Goal: Task Accomplishment & Management: Use online tool/utility

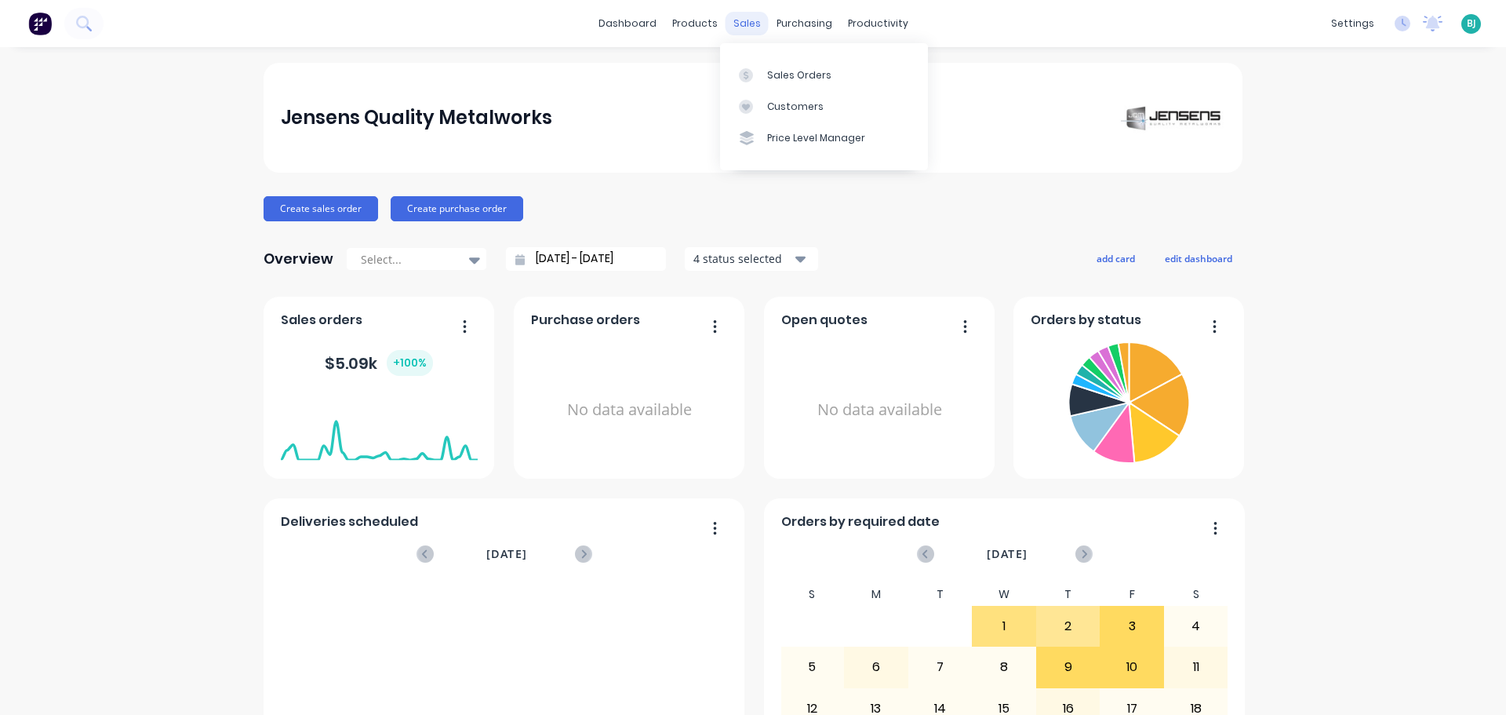
click at [739, 26] on div "sales" at bounding box center [747, 24] width 43 height 24
click at [772, 77] on div "Sales Orders" at bounding box center [799, 75] width 64 height 14
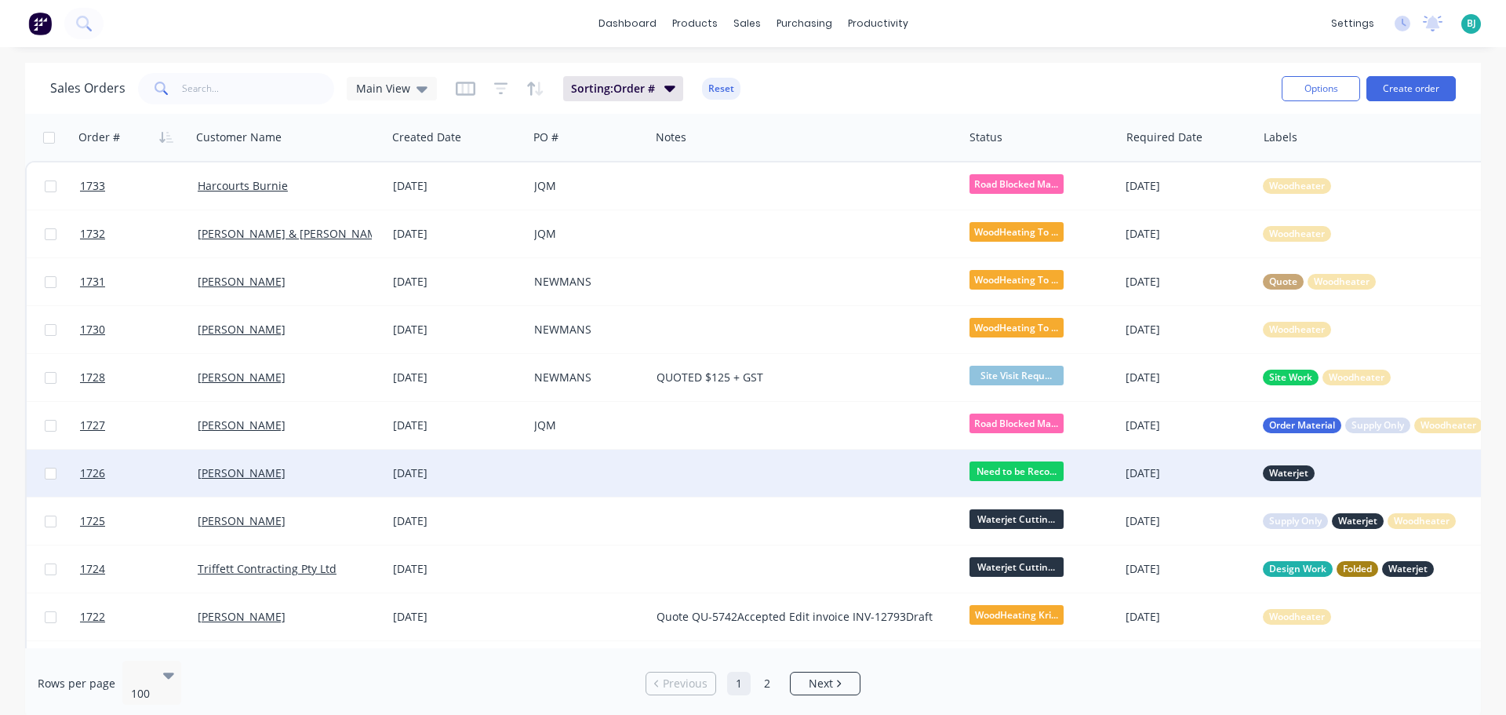
click at [311, 464] on div "[PERSON_NAME]" at bounding box center [289, 472] width 196 height 47
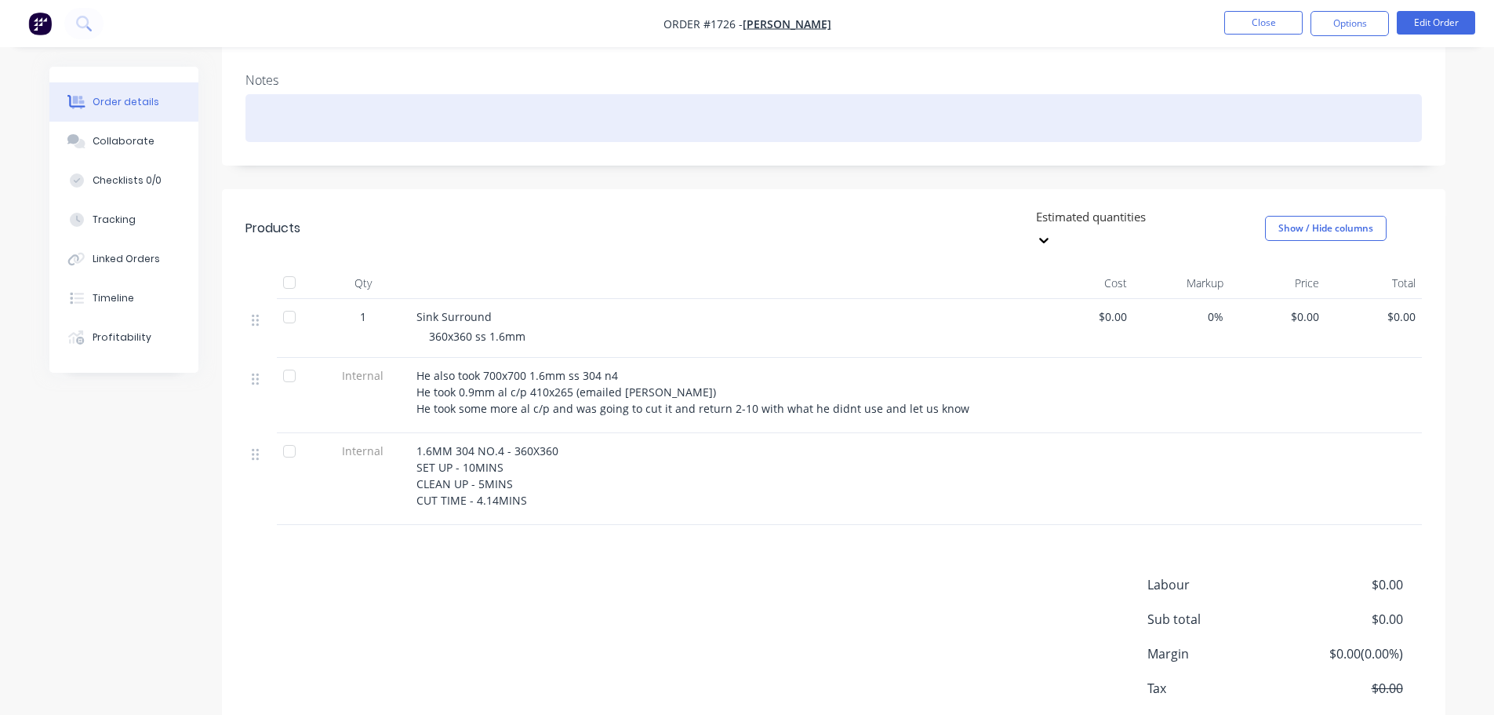
scroll to position [235, 0]
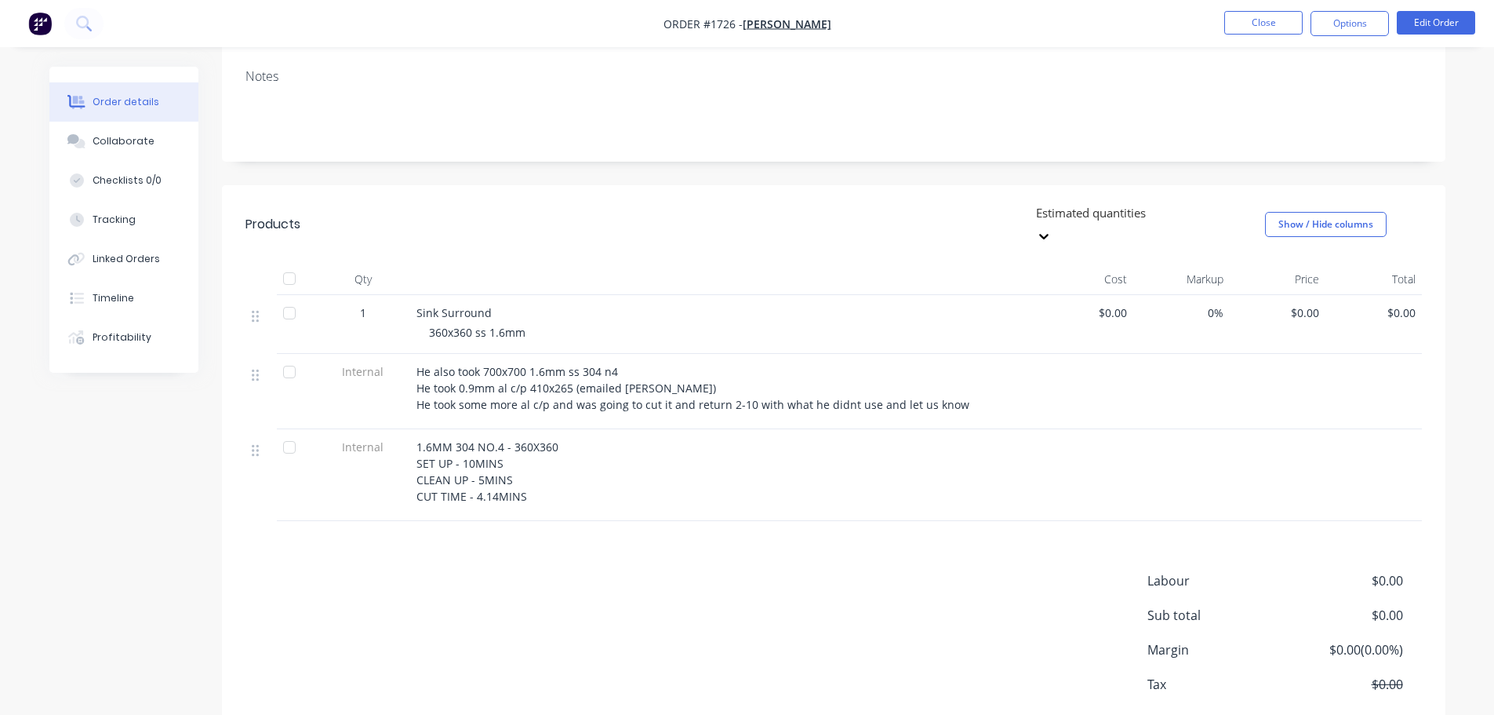
click at [544, 364] on span "He also took 700x700 1.6mm ss 304 n4 He took 0.9mm al c/p 410x265 (emailed [PER…" at bounding box center [693, 388] width 553 height 48
click at [1463, 30] on button "Edit Order" at bounding box center [1436, 23] width 78 height 24
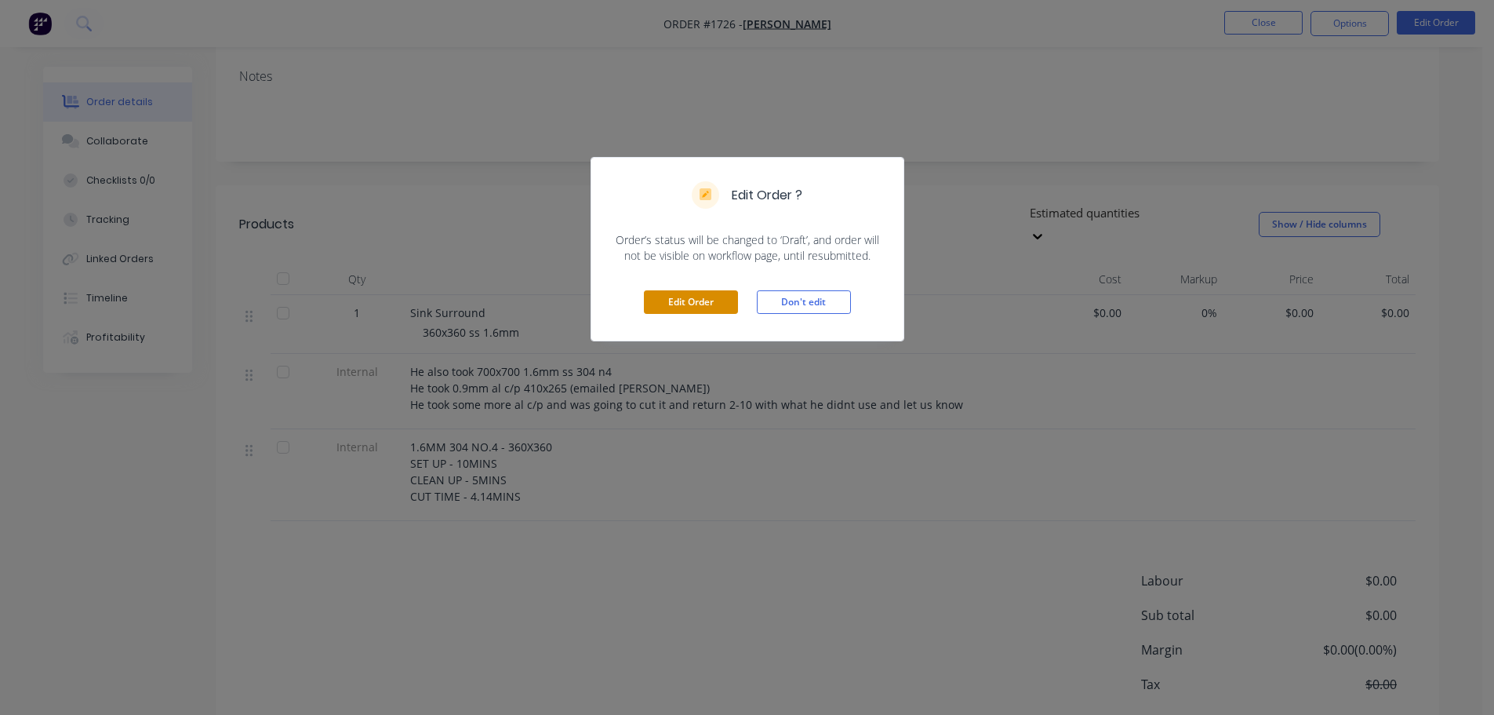
click at [693, 305] on button "Edit Order" at bounding box center [691, 302] width 94 height 24
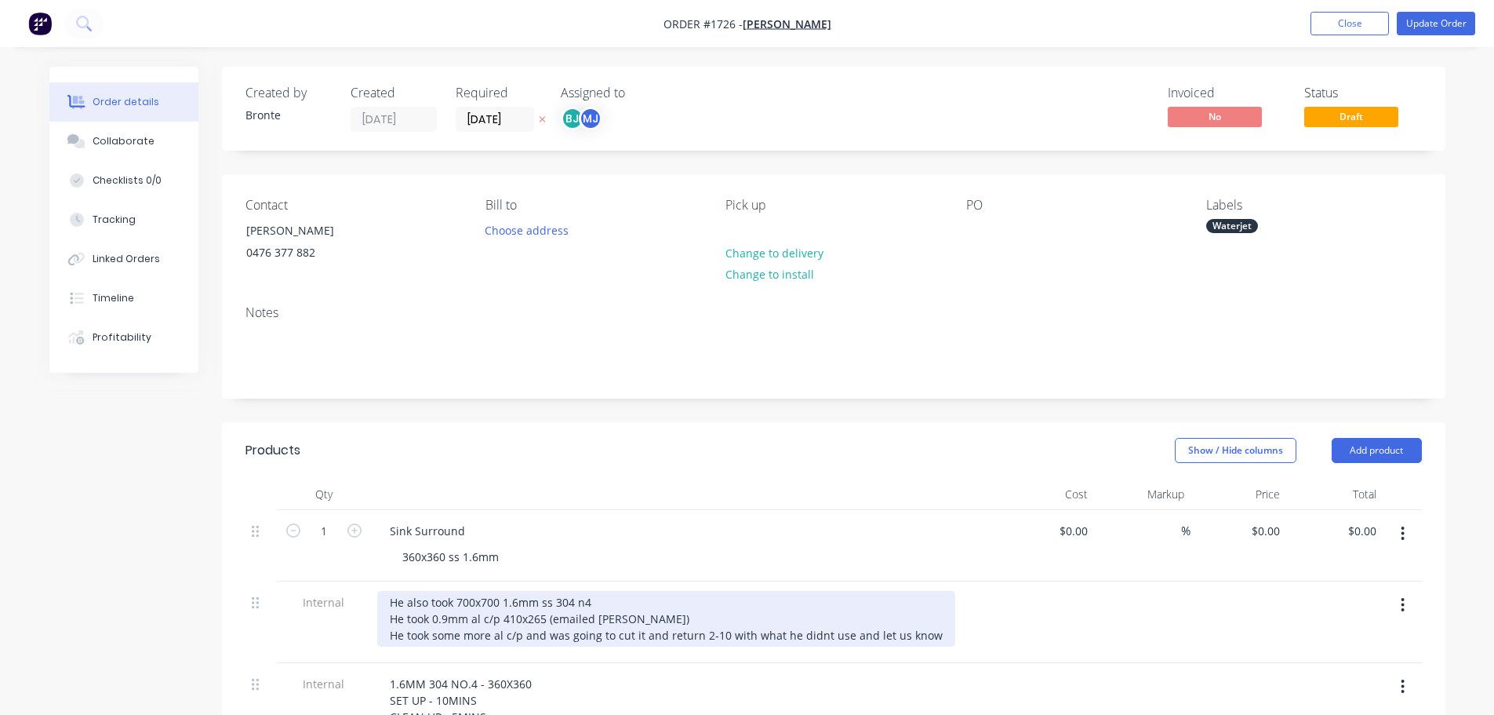
click at [518, 606] on div "He also took 700x700 1.6mm ss 304 n4 He took 0.9mm al c/p 410x265 (emailed [PER…" at bounding box center [666, 619] width 578 height 56
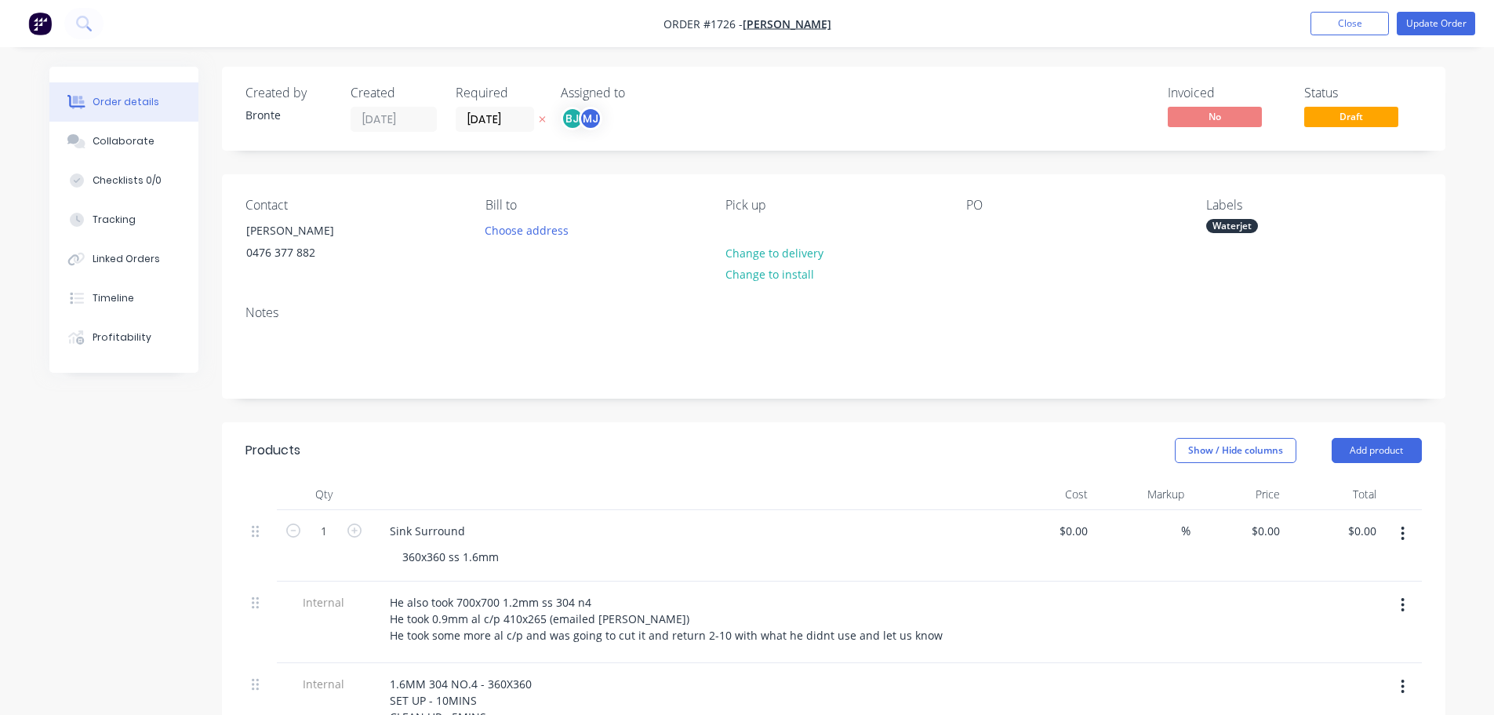
click at [672, 512] on div "Sink Surround 360x360 ss 1.6mm" at bounding box center [685, 545] width 628 height 71
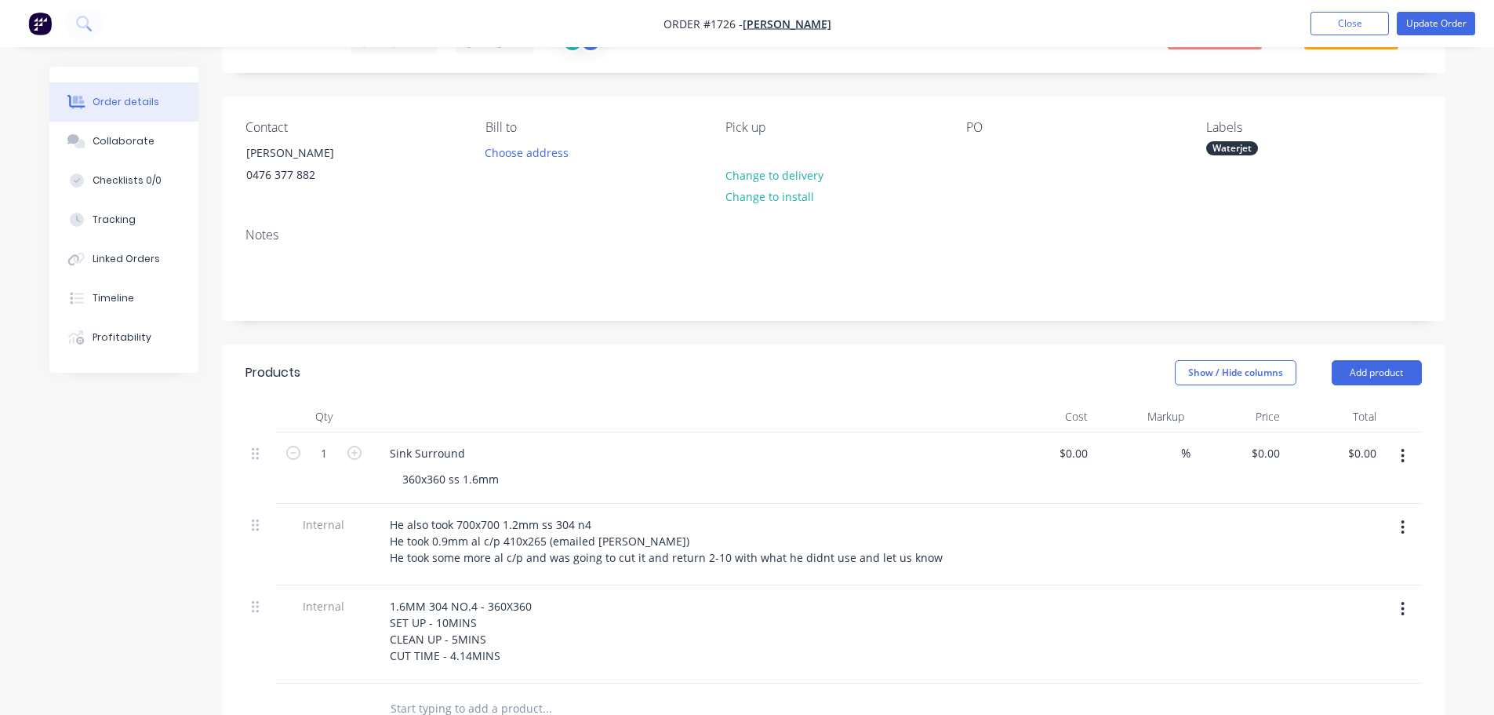
scroll to position [78, 0]
click at [811, 387] on header "Products Show / Hide columns Add product" at bounding box center [834, 372] width 1224 height 56
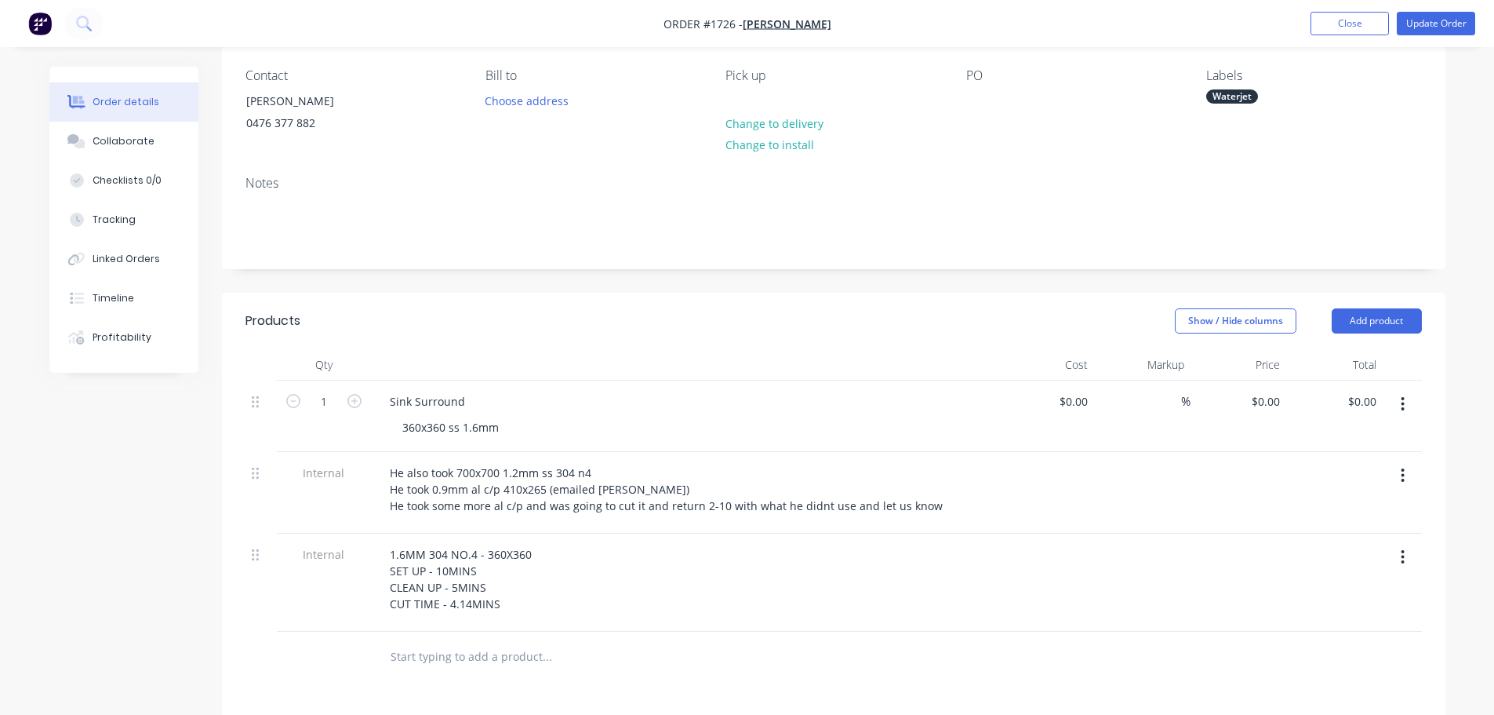
scroll to position [157, 0]
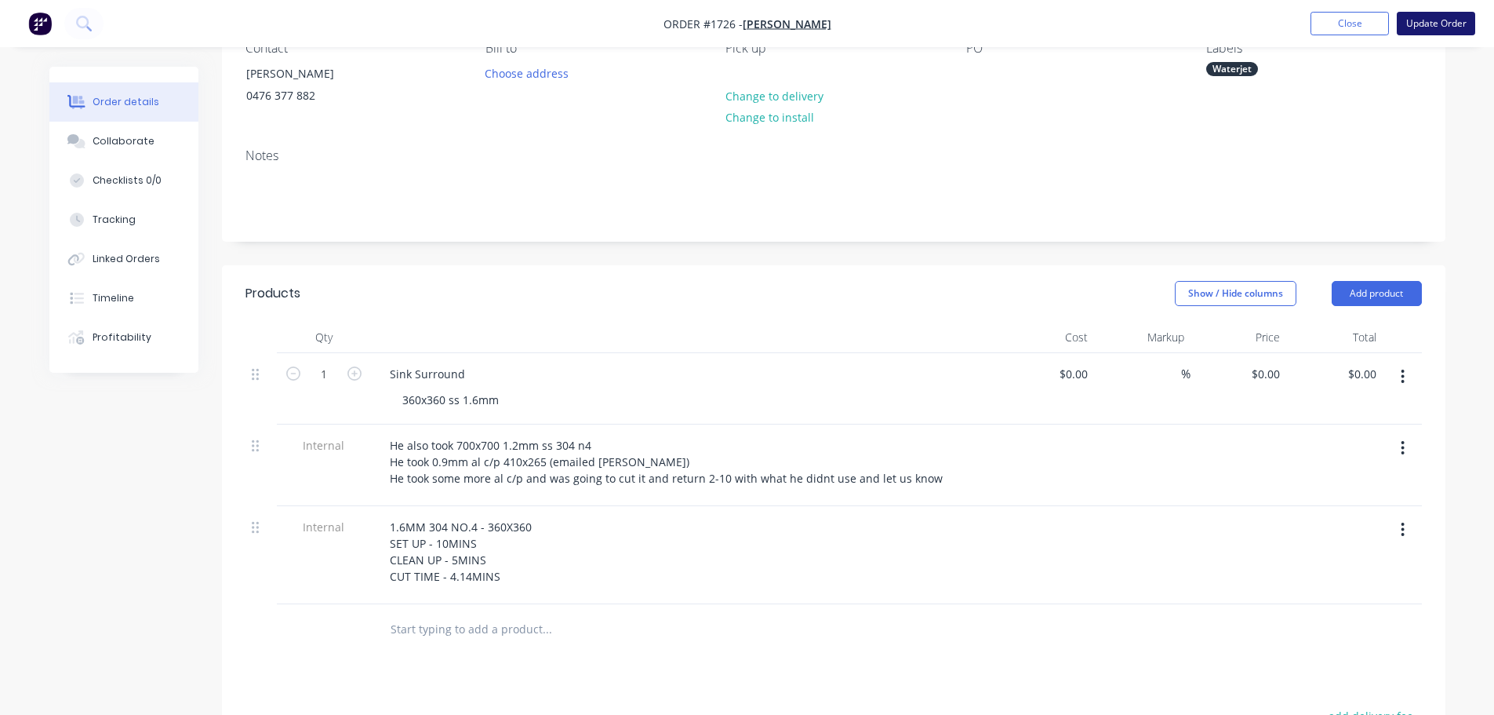
click at [1428, 19] on button "Update Order" at bounding box center [1436, 24] width 78 height 24
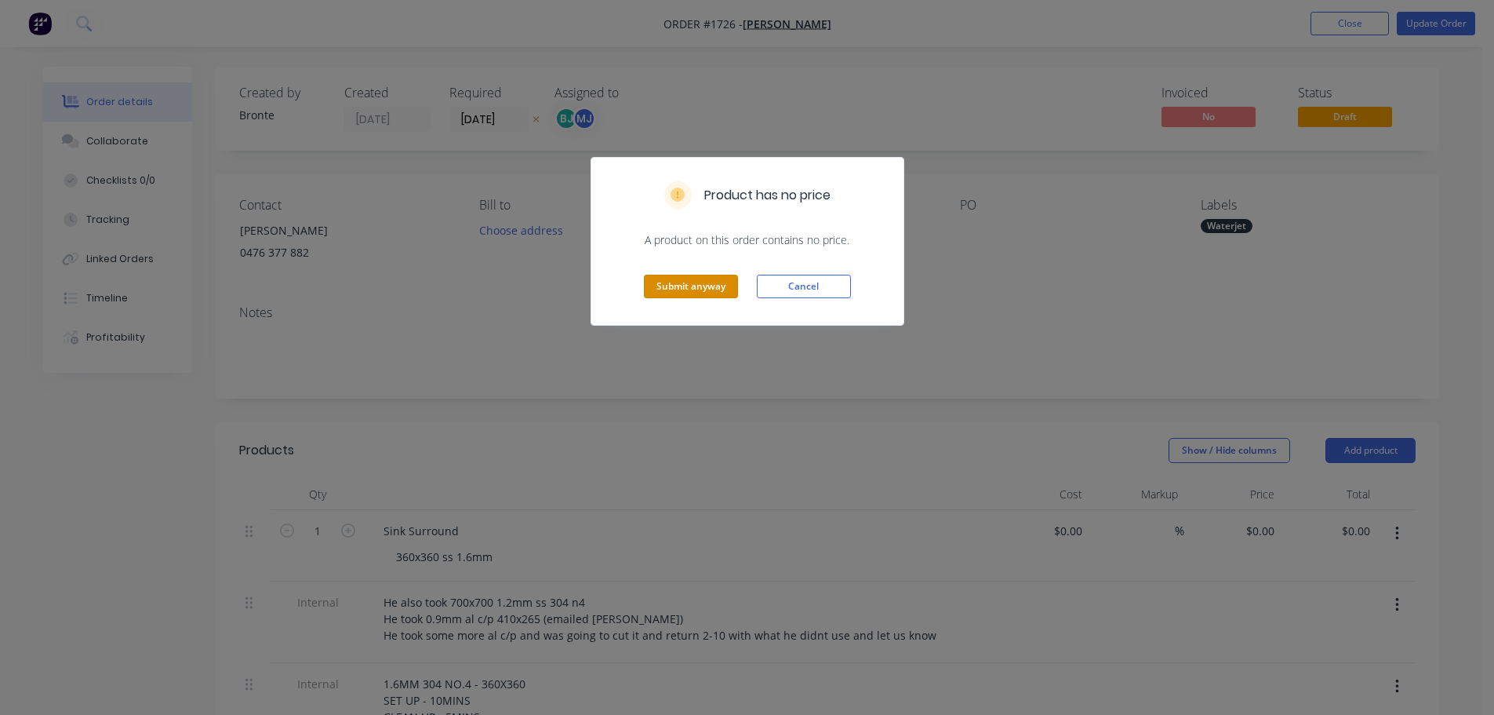
drag, startPoint x: 718, startPoint y: 283, endPoint x: 735, endPoint y: 286, distance: 17.5
click at [718, 282] on button "Submit anyway" at bounding box center [691, 287] width 94 height 24
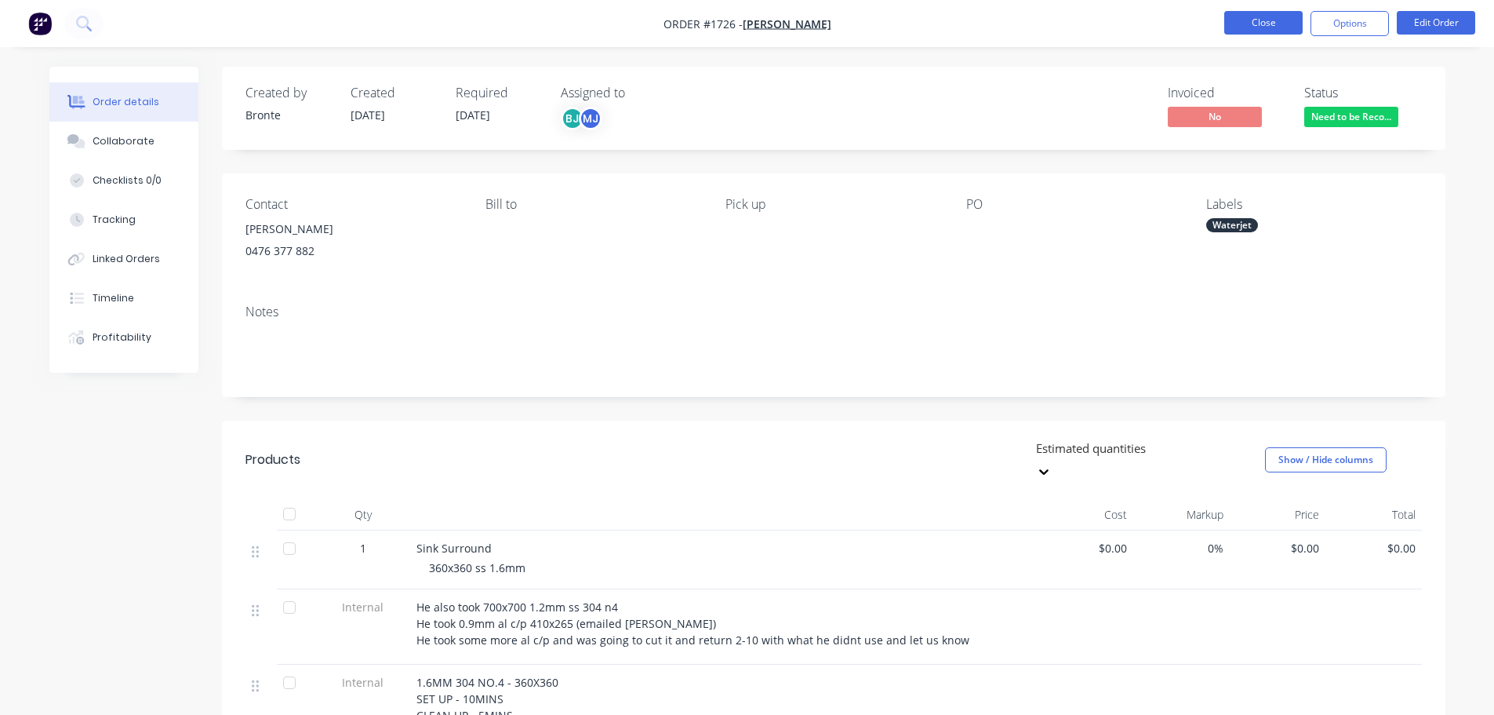
click at [1239, 24] on button "Close" at bounding box center [1263, 23] width 78 height 24
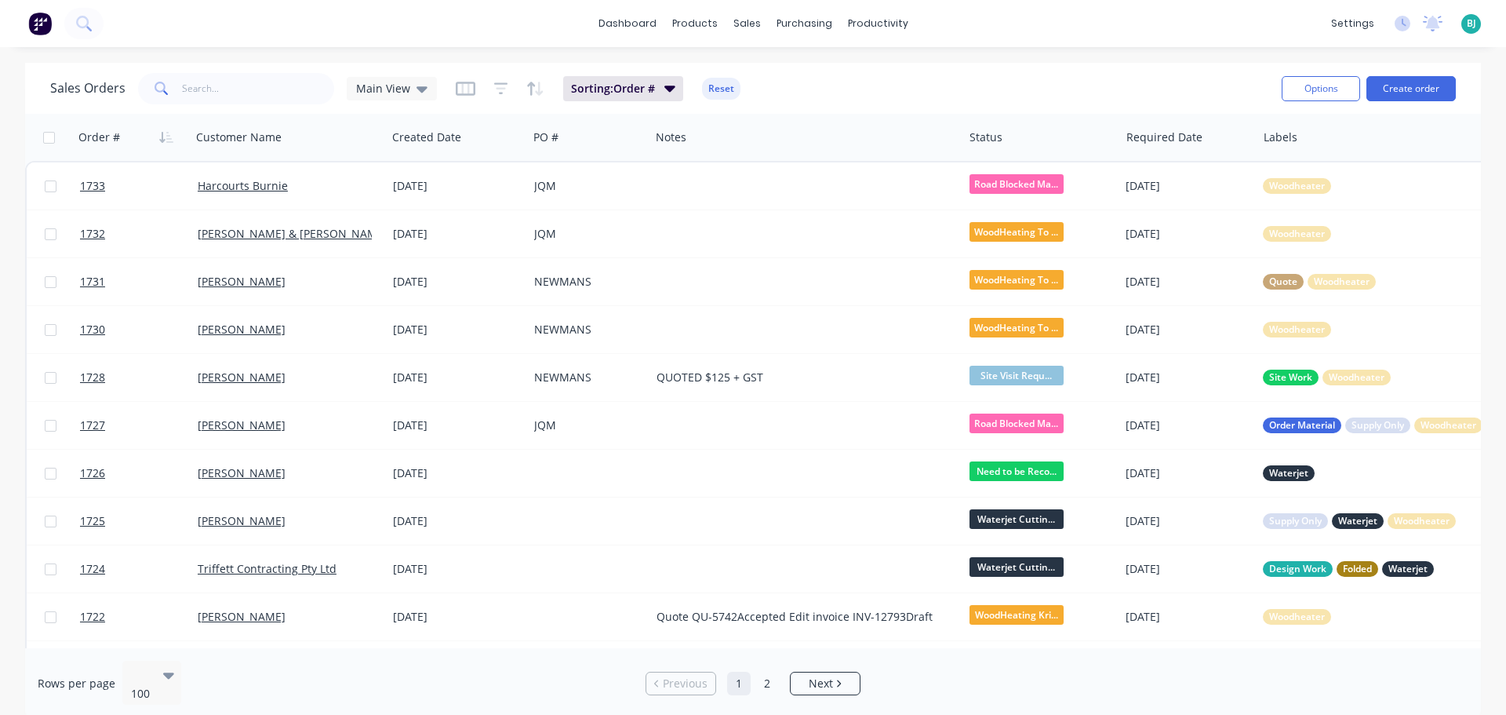
click at [1475, 25] on span "BJ" at bounding box center [1471, 23] width 9 height 14
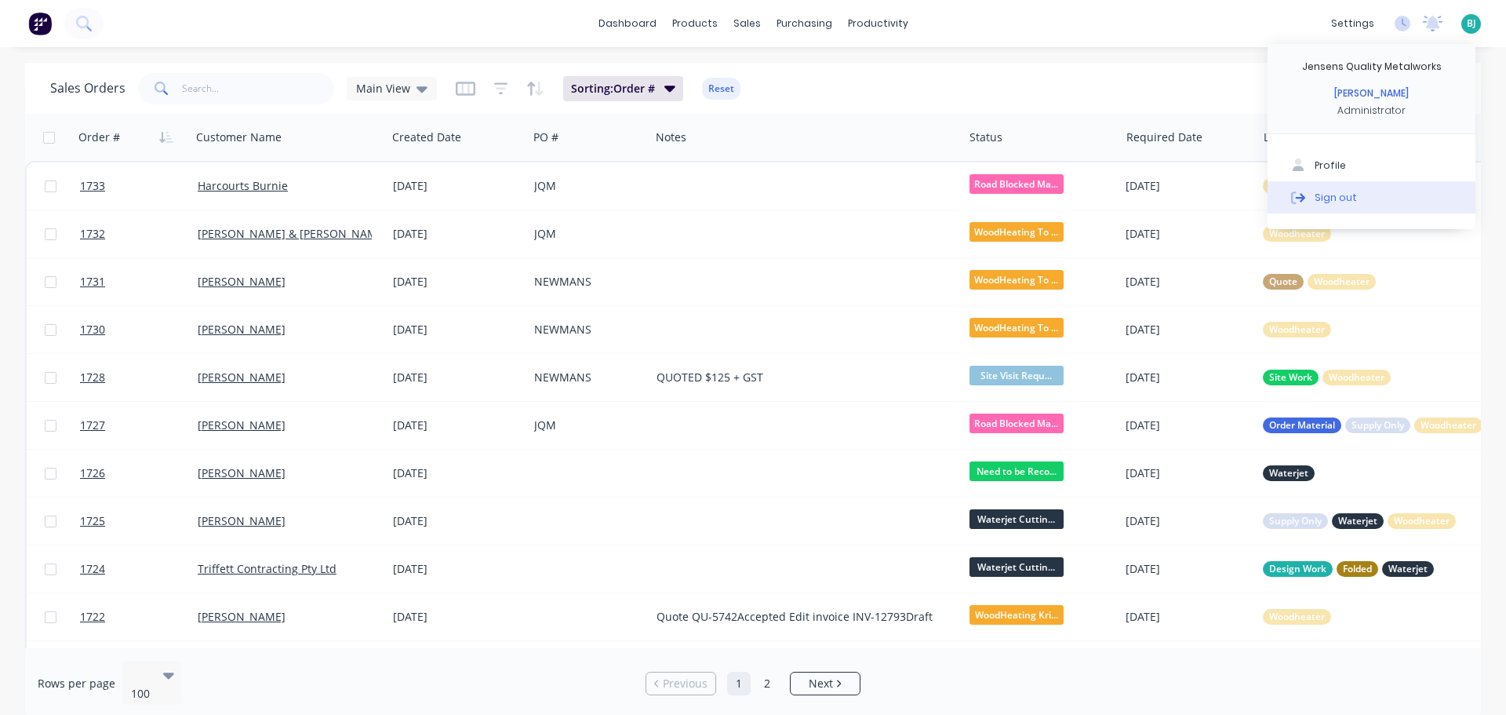
click at [1340, 191] on div "Sign out" at bounding box center [1336, 197] width 42 height 14
